Goal: Task Accomplishment & Management: Use online tool/utility

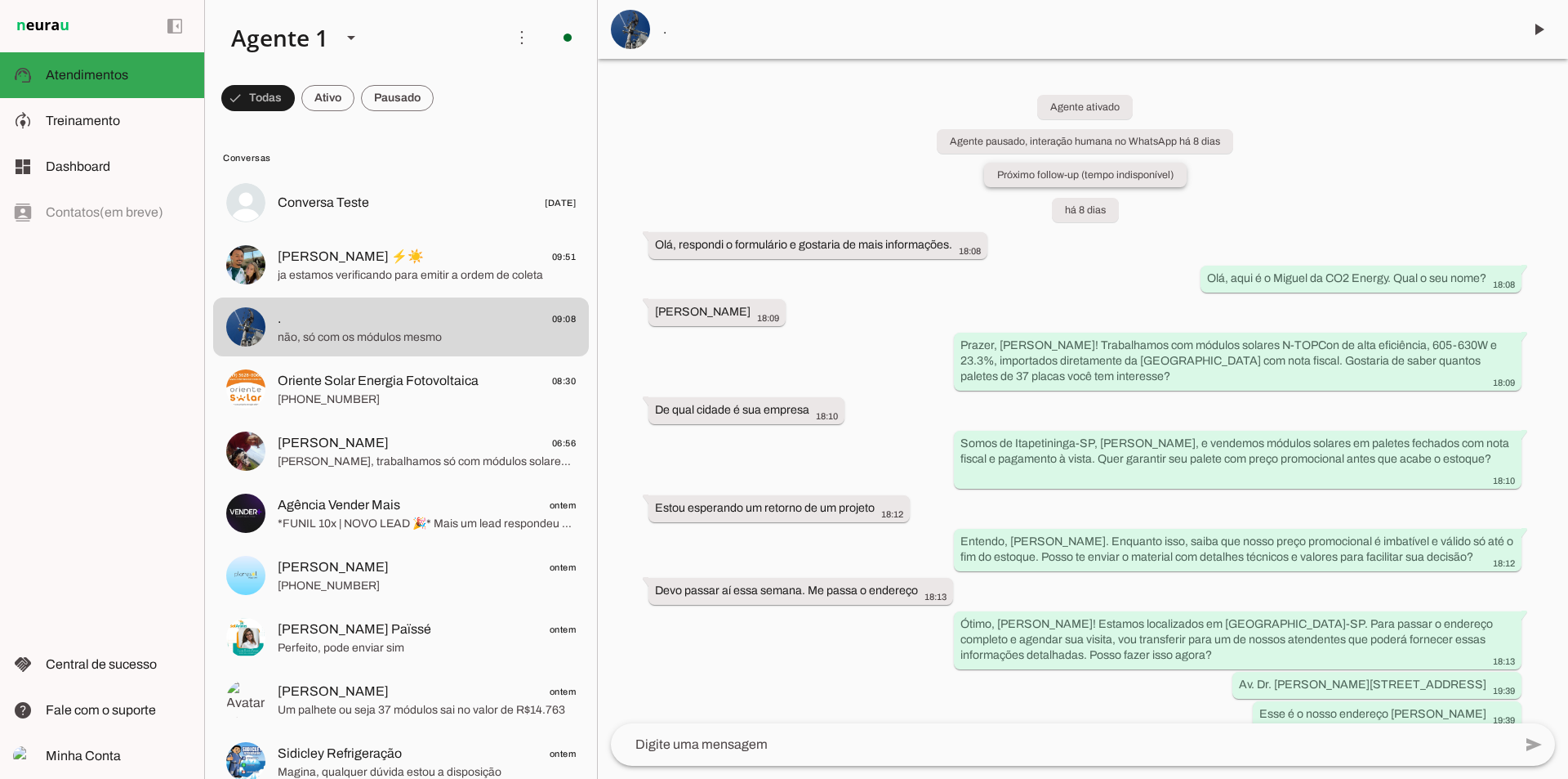
click at [0, 0] on slot "Próximo follow-up (tempo indisponível)" at bounding box center [0, 0] width 0 height 0
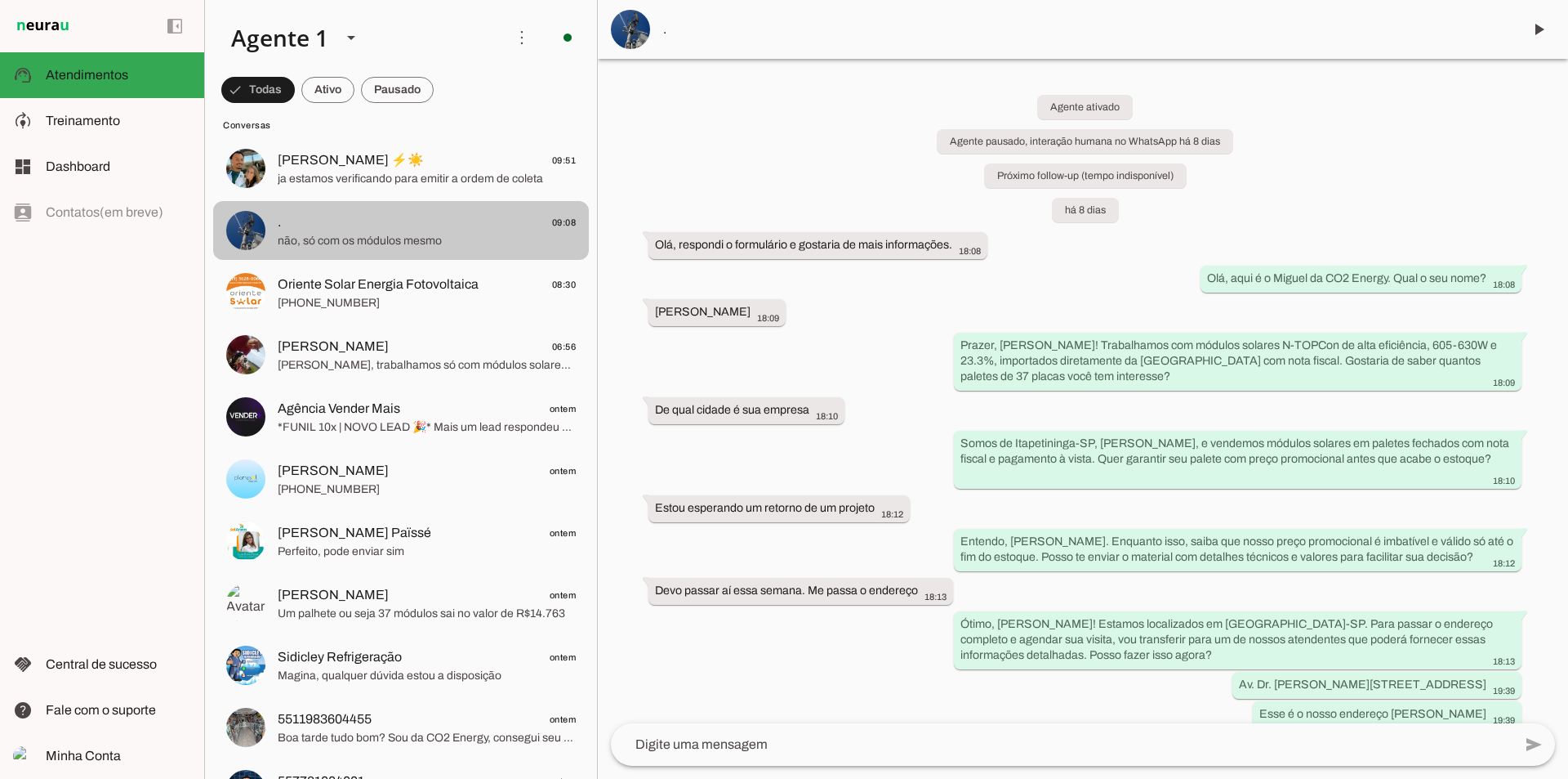
scroll to position [109, 0]
